Goal: Find contact information: Find contact information

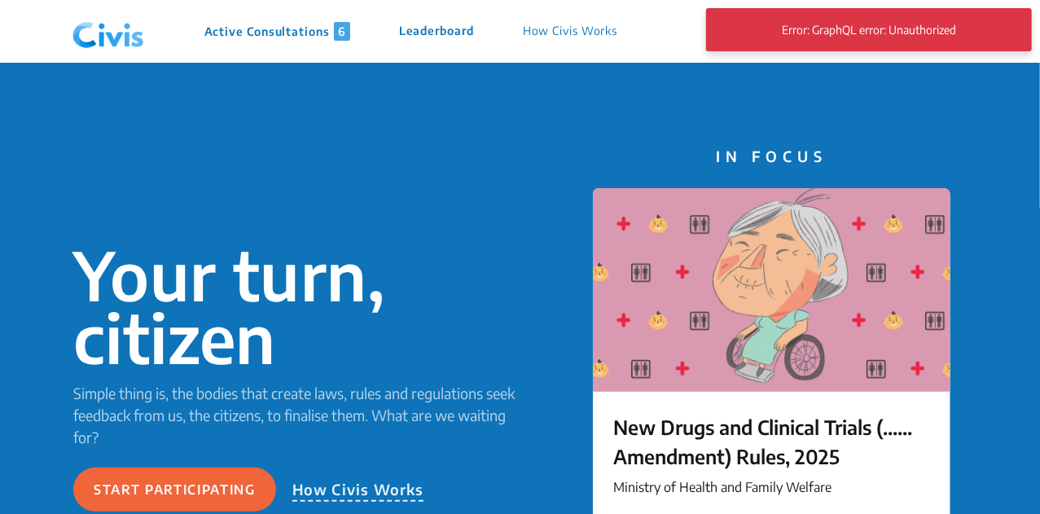
click at [313, 33] on p "Active Consultations 6" at bounding box center [278, 31] width 146 height 19
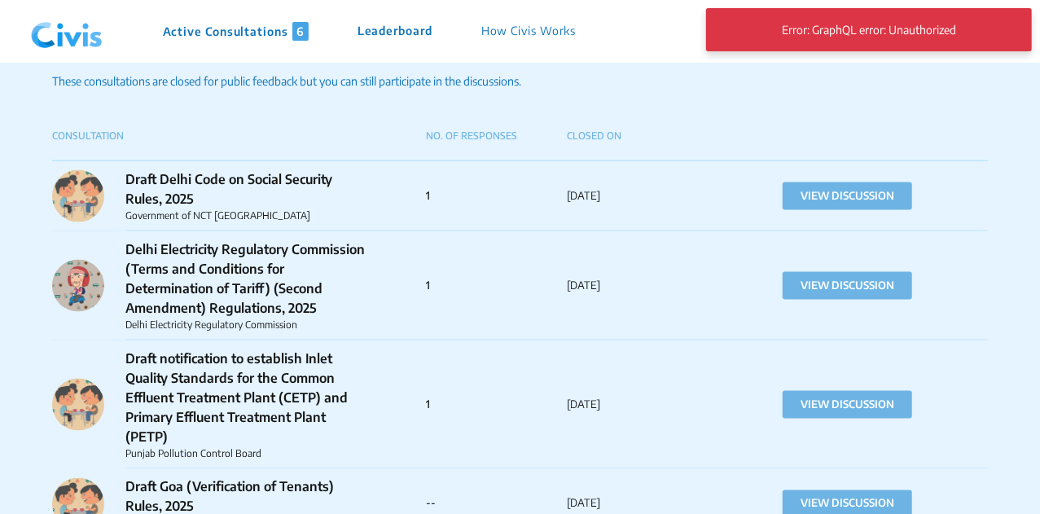
scroll to position [1098, 0]
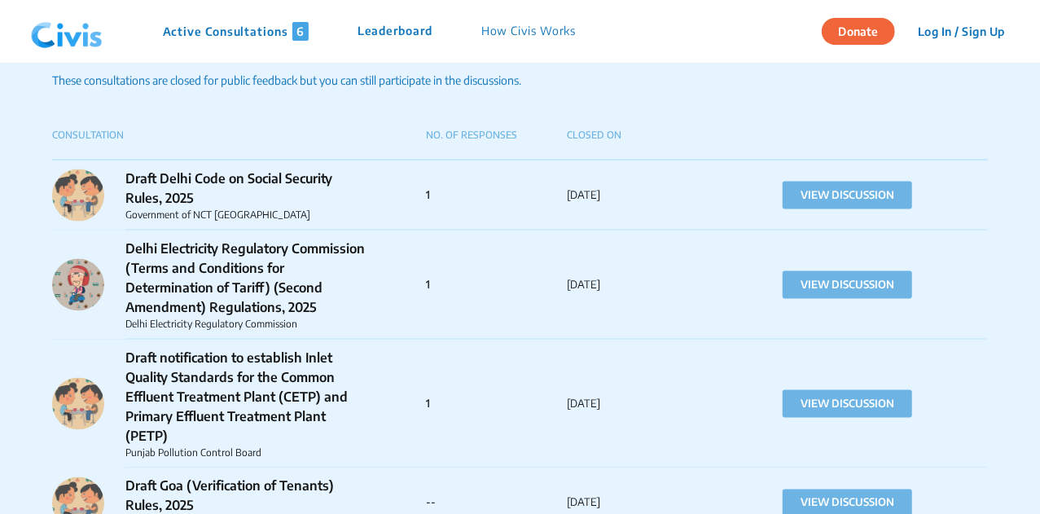
click at [71, 30] on img at bounding box center [66, 31] width 85 height 49
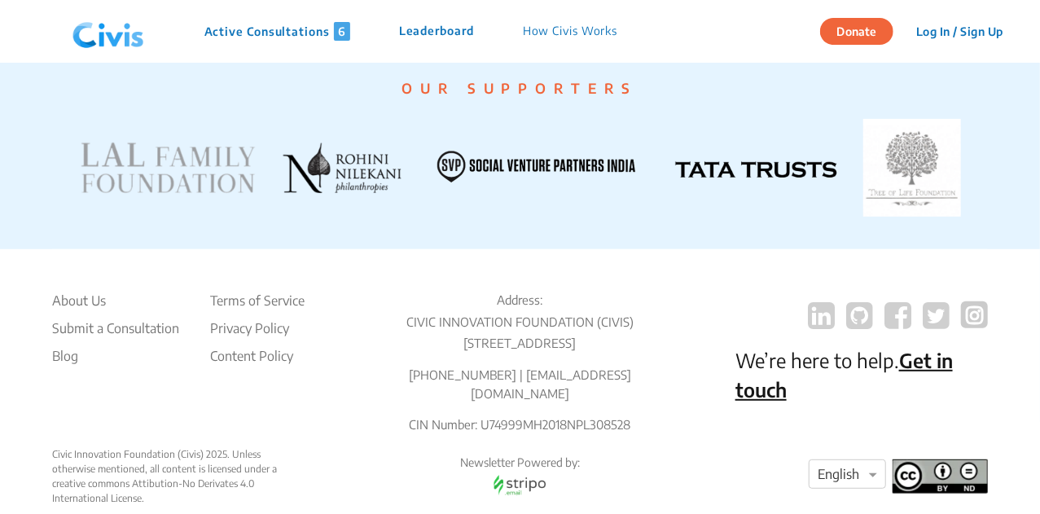
scroll to position [3380, 0]
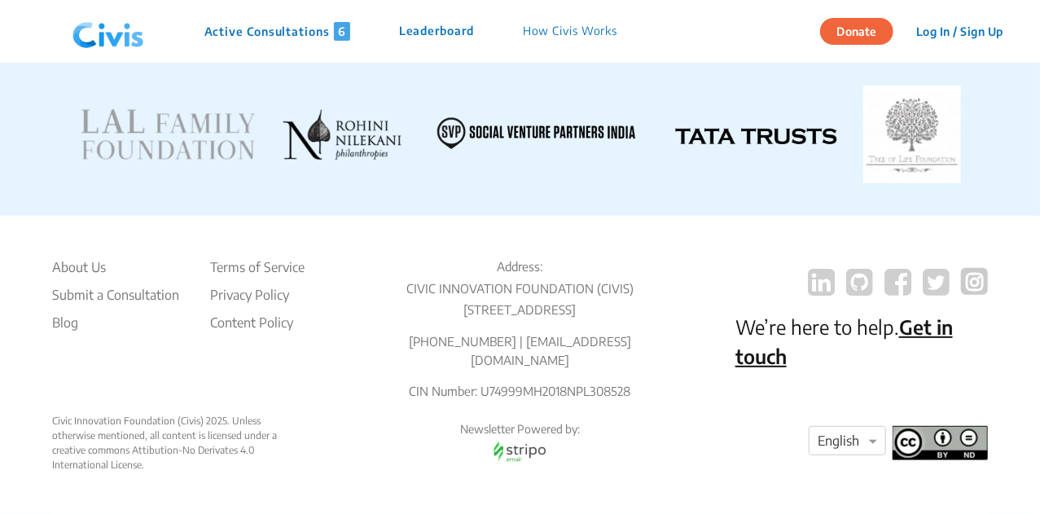
click at [484, 368] on p "[PHONE_NUMBER] | [EMAIL_ADDRESS][DOMAIN_NAME]" at bounding box center [520, 350] width 253 height 37
copy p "8976926914"
drag, startPoint x: 406, startPoint y: 271, endPoint x: 601, endPoint y: 322, distance: 202.0
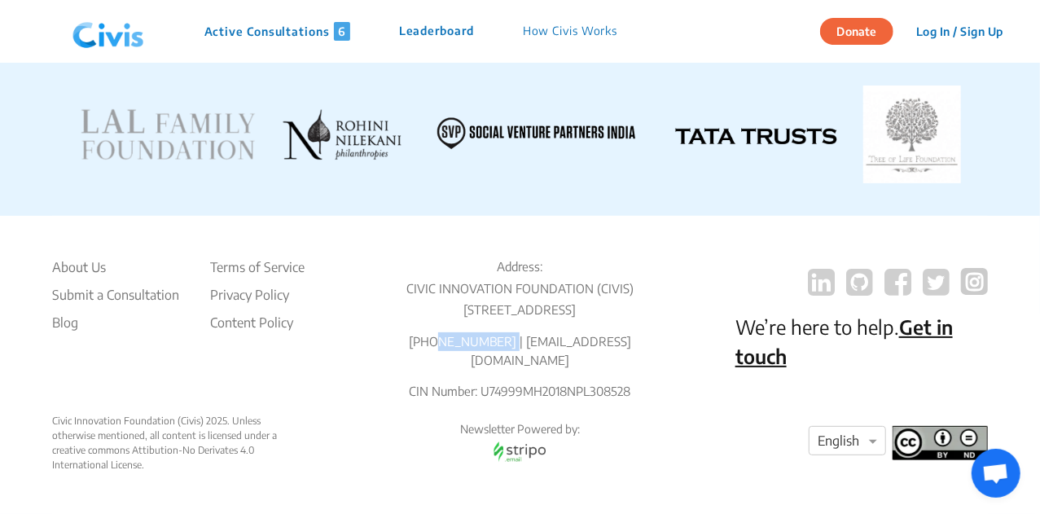
click at [601, 322] on div "Address: CIVIC INNOVATION FOUNDATION ([STREET_ADDRESS] [PHONE_NUMBER] | [EMAIL_…" at bounding box center [520, 335] width 253 height 156
copy div "CIVIC INNOVATION FOUNDATION (CIVIS) Office [STREET_ADDRESS]"
click at [657, 230] on footer "About Us Submit a Consultation Blog Terms of Service Privacy Policy Content Pol…" at bounding box center [520, 365] width 936 height 298
